Goal: Navigation & Orientation: Find specific page/section

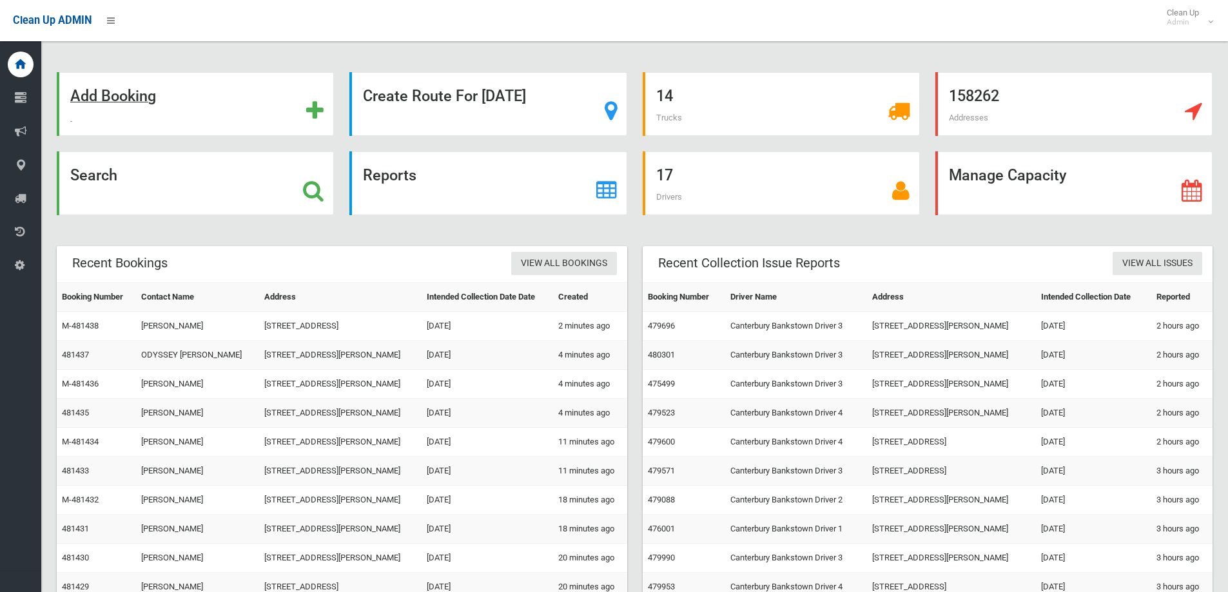
click at [117, 92] on strong "Add Booking" at bounding box center [113, 96] width 86 height 18
click at [101, 177] on strong "Search" at bounding box center [93, 175] width 47 height 18
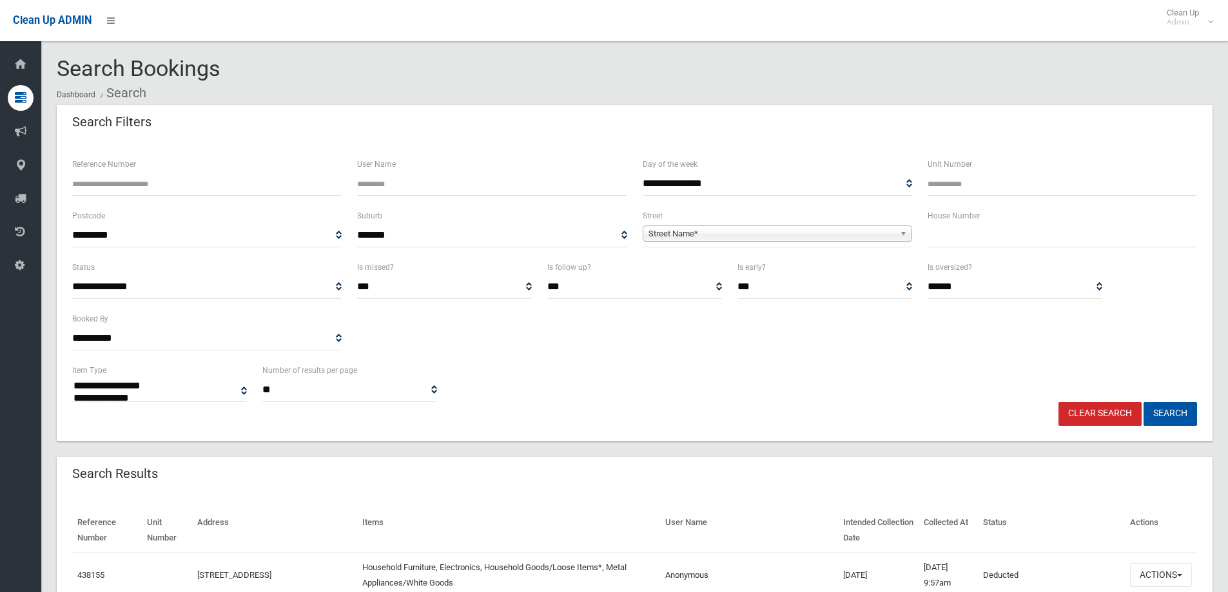
select select
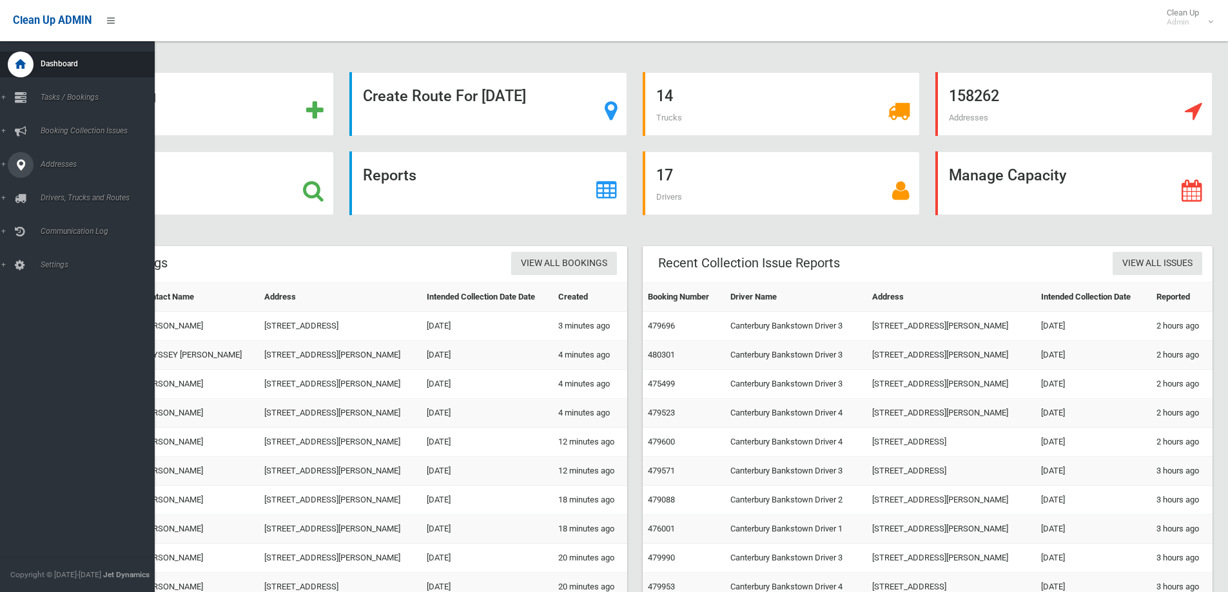
click at [62, 162] on span "Addresses" at bounding box center [101, 164] width 128 height 9
click at [76, 188] on span "All Addresses" at bounding box center [95, 186] width 117 height 9
